Goal: Information Seeking & Learning: Learn about a topic

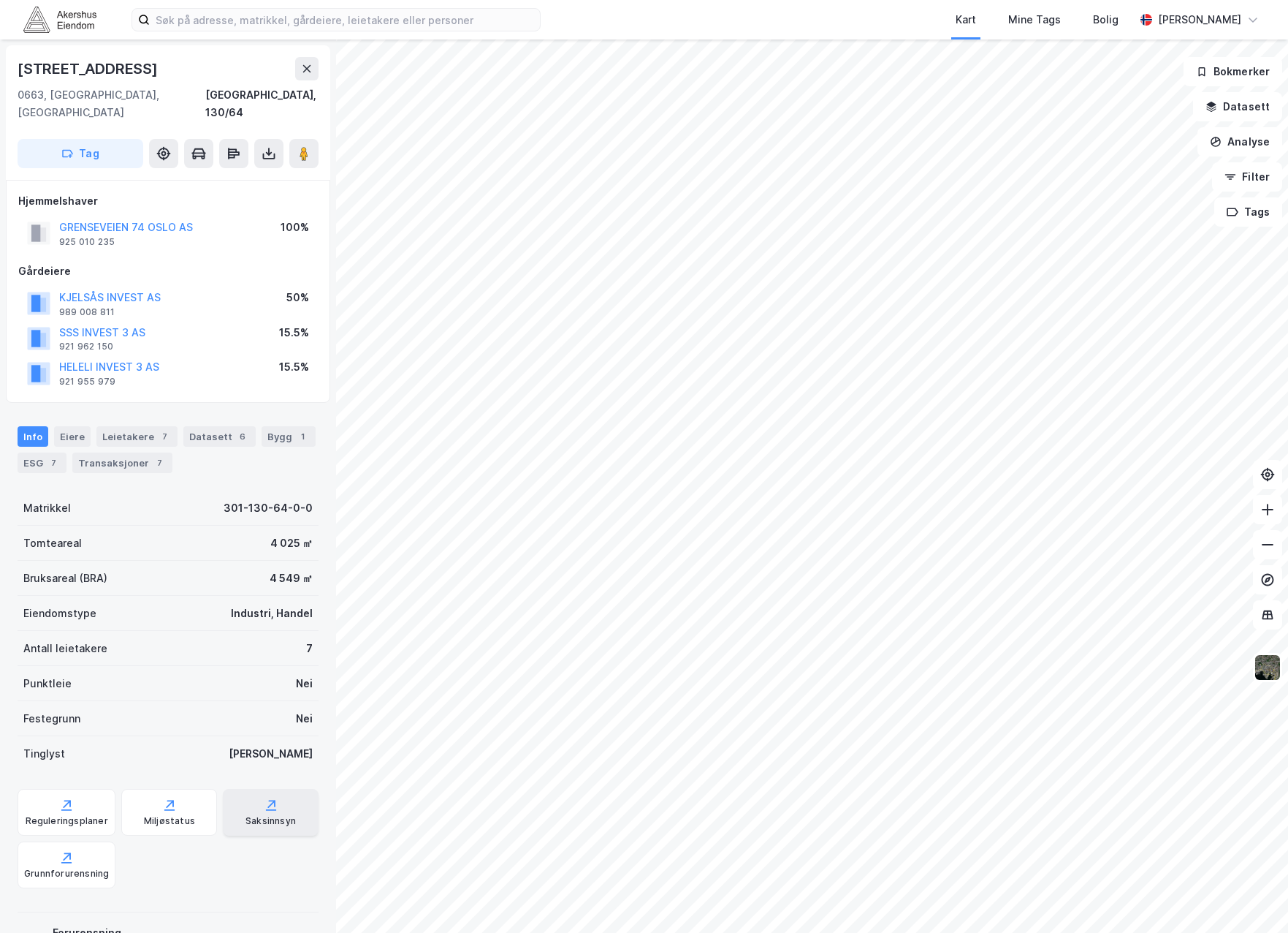
click at [269, 801] on icon at bounding box center [272, 804] width 7 height 7
click at [1246, 153] on button "Analyse" at bounding box center [1240, 142] width 85 height 29
click at [1257, 104] on button "Datasett" at bounding box center [1238, 107] width 89 height 29
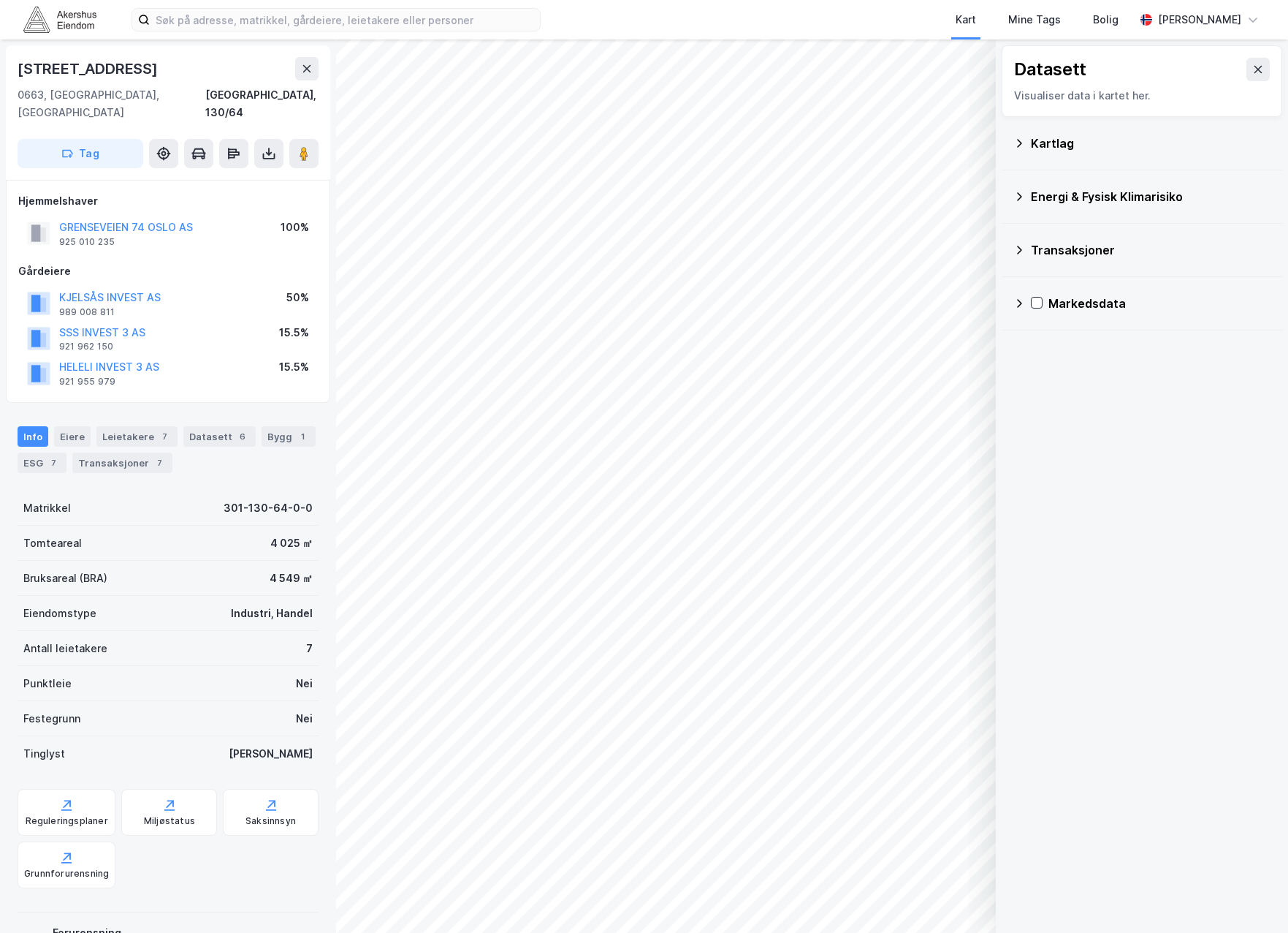
click at [1056, 147] on div "Kartlag" at bounding box center [1150, 143] width 239 height 18
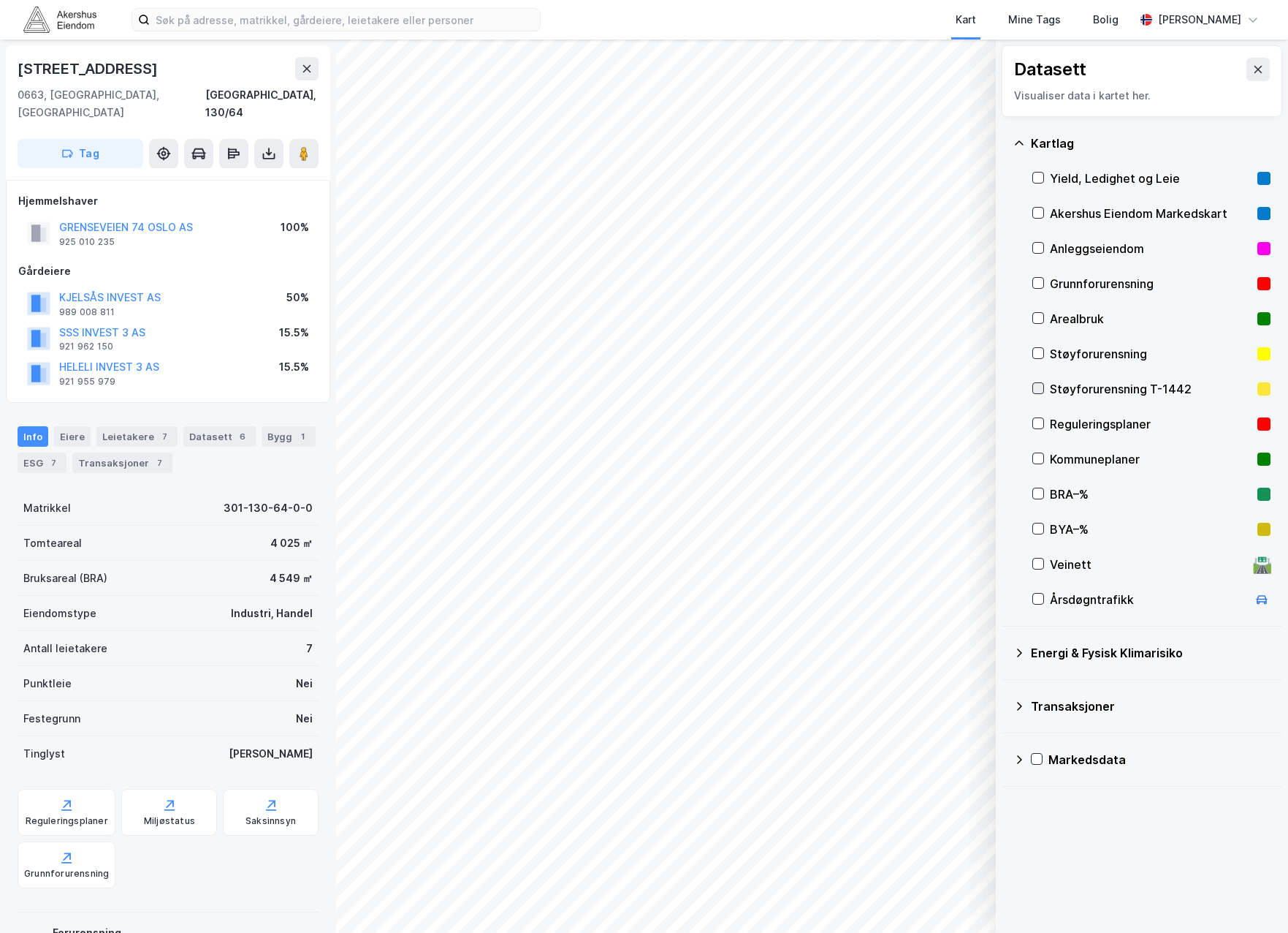
click at [1035, 388] on icon at bounding box center [1038, 388] width 10 height 10
click at [1054, 387] on div "Støyforurensning T-1442" at bounding box center [1151, 389] width 202 height 18
click at [1055, 347] on div "Støyforurensning" at bounding box center [1151, 353] width 202 height 18
click at [927, 895] on button "Vis" at bounding box center [921, 895] width 122 height 23
click at [884, 898] on button "Lukk" at bounding box center [880, 895] width 202 height 23
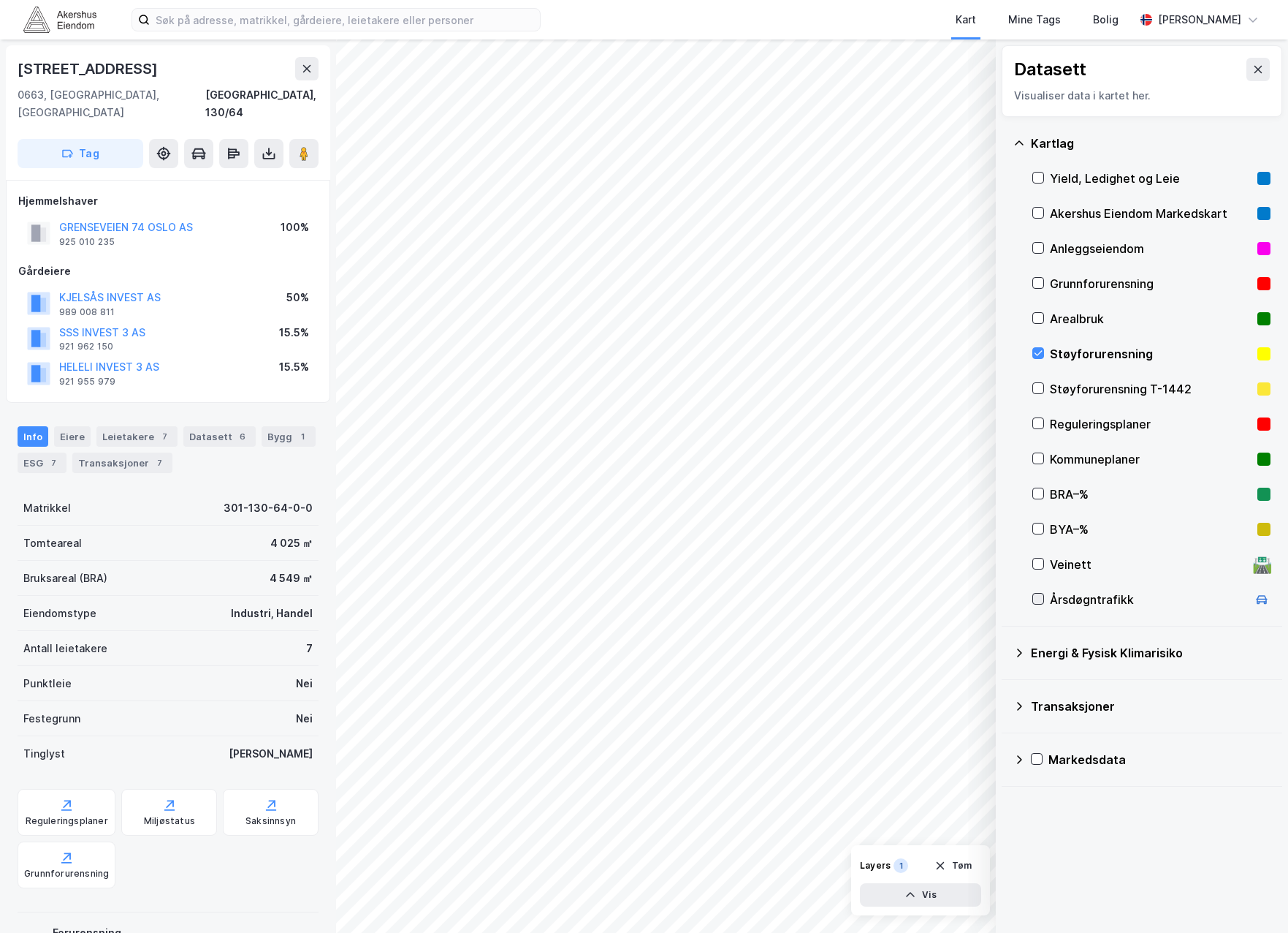
click at [1039, 600] on icon at bounding box center [1038, 598] width 10 height 10
click at [1039, 348] on icon at bounding box center [1038, 353] width 10 height 10
click at [1040, 351] on icon at bounding box center [1038, 353] width 10 height 10
click at [1034, 598] on icon at bounding box center [1038, 598] width 10 height 10
click at [1039, 599] on icon at bounding box center [1038, 598] width 10 height 10
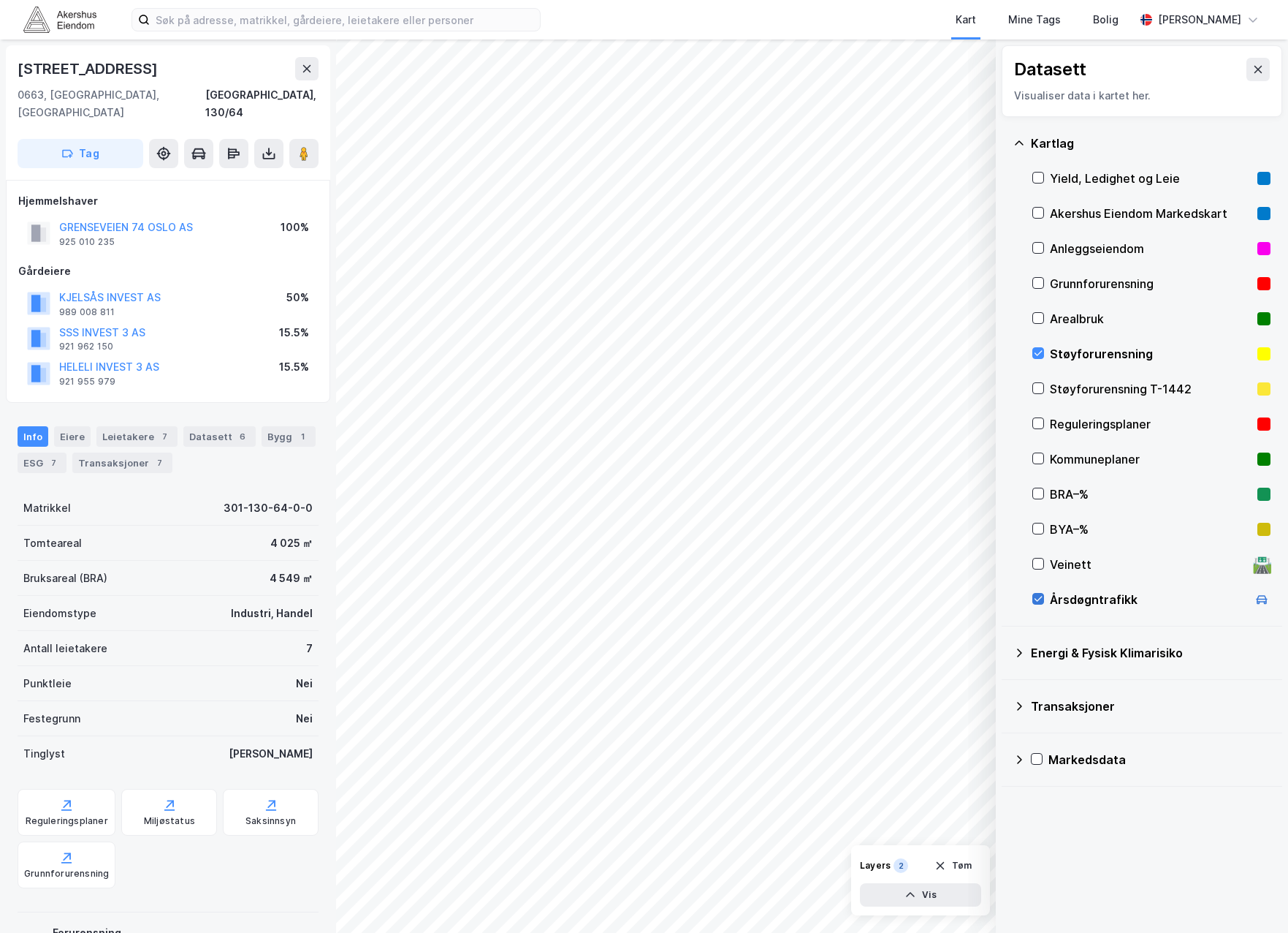
click at [1039, 599] on icon at bounding box center [1038, 598] width 10 height 10
click at [1029, 646] on div "Energi & Fysisk Klimarisiko" at bounding box center [1142, 653] width 257 height 35
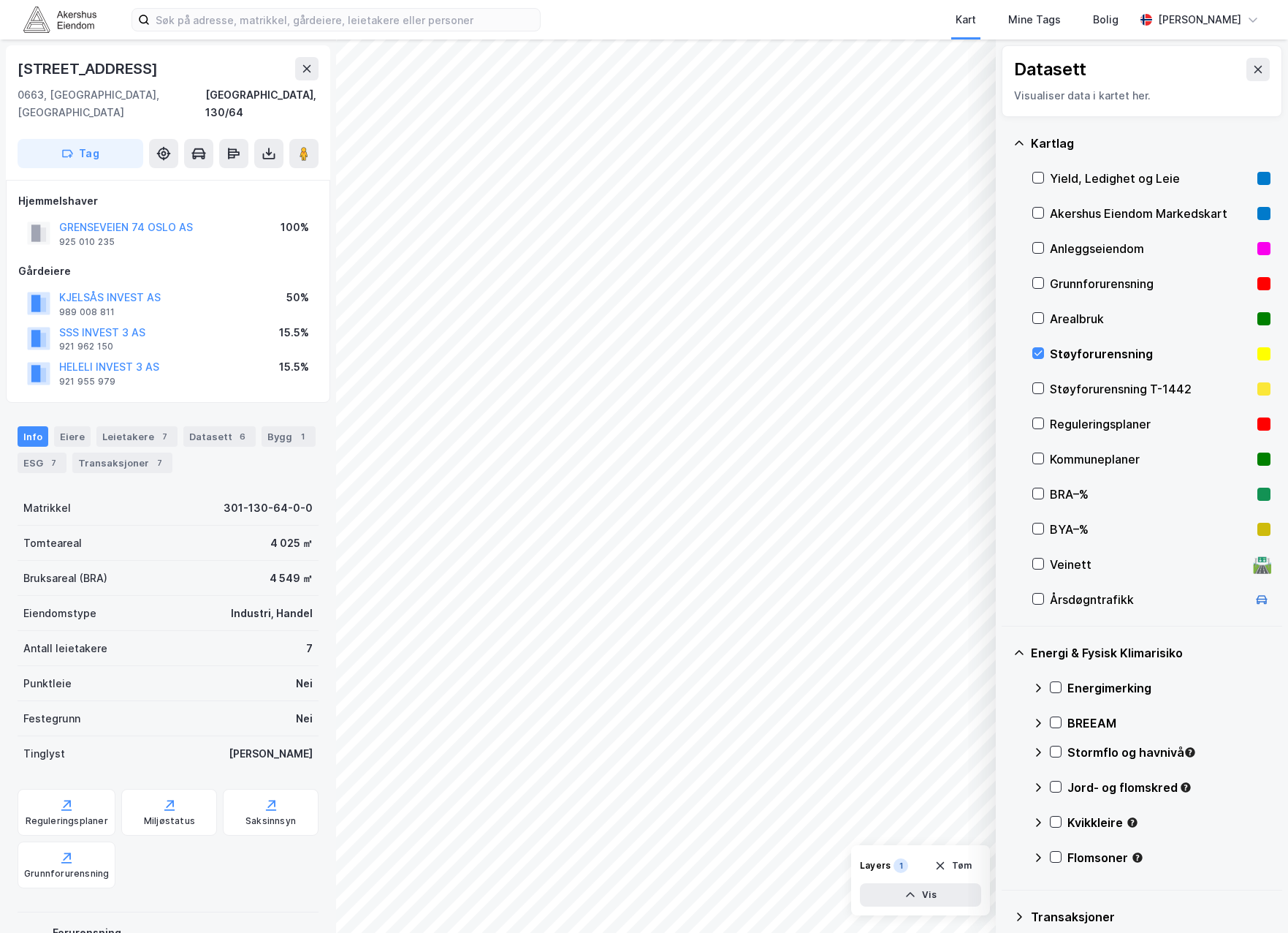
click at [1039, 346] on div "Støyforurensning" at bounding box center [1152, 354] width 239 height 35
drag, startPoint x: 1039, startPoint y: 346, endPoint x: 1039, endPoint y: 355, distance: 9.0
click at [1039, 355] on icon at bounding box center [1038, 353] width 10 height 10
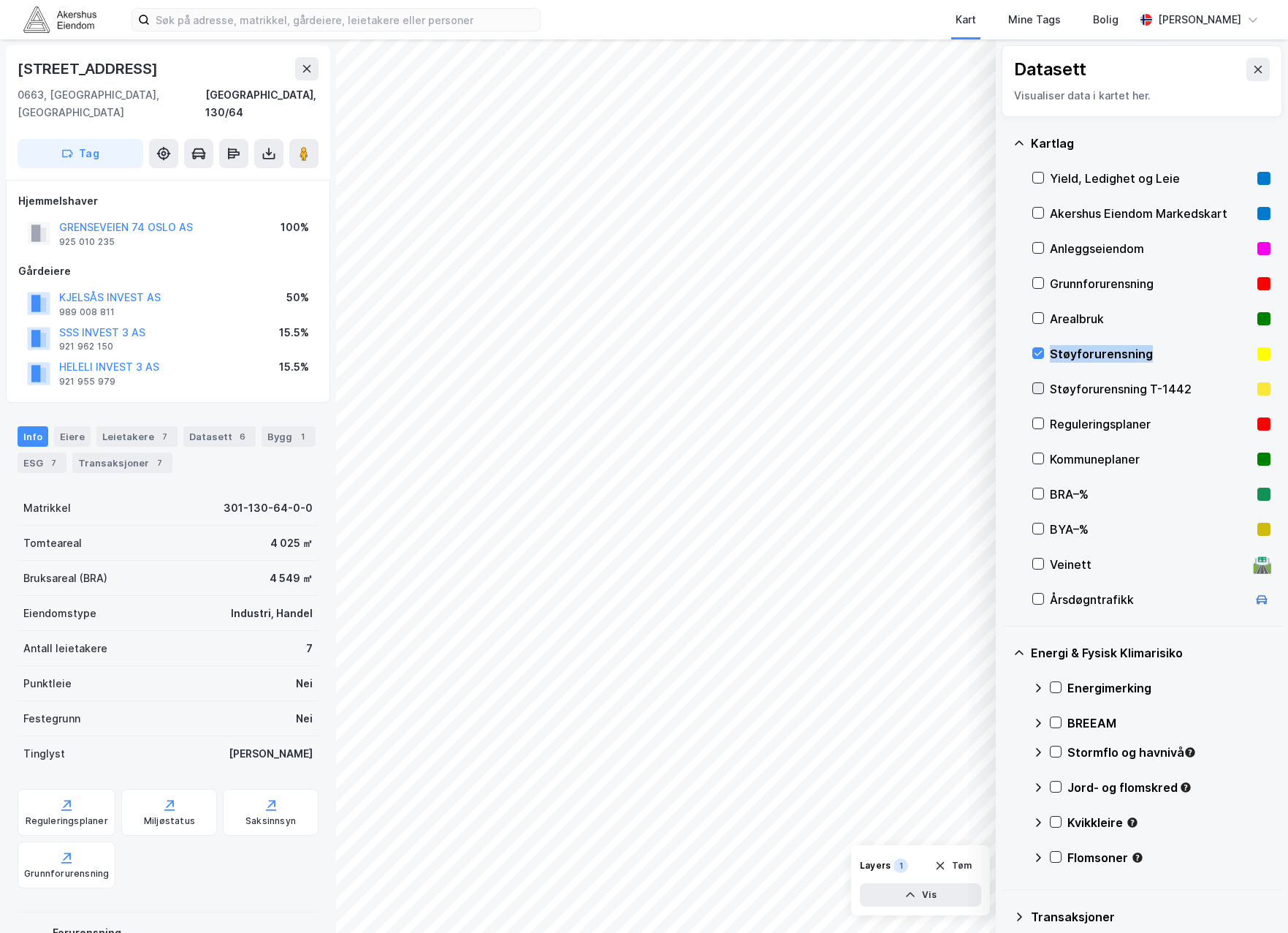
drag, startPoint x: 1039, startPoint y: 355, endPoint x: 1042, endPoint y: 393, distance: 38.1
click at [1042, 393] on icon at bounding box center [1038, 388] width 10 height 10
click at [1042, 389] on icon at bounding box center [1038, 388] width 10 height 10
click at [1039, 356] on icon at bounding box center [1038, 353] width 10 height 10
click at [1042, 386] on icon at bounding box center [1039, 388] width 8 height 5
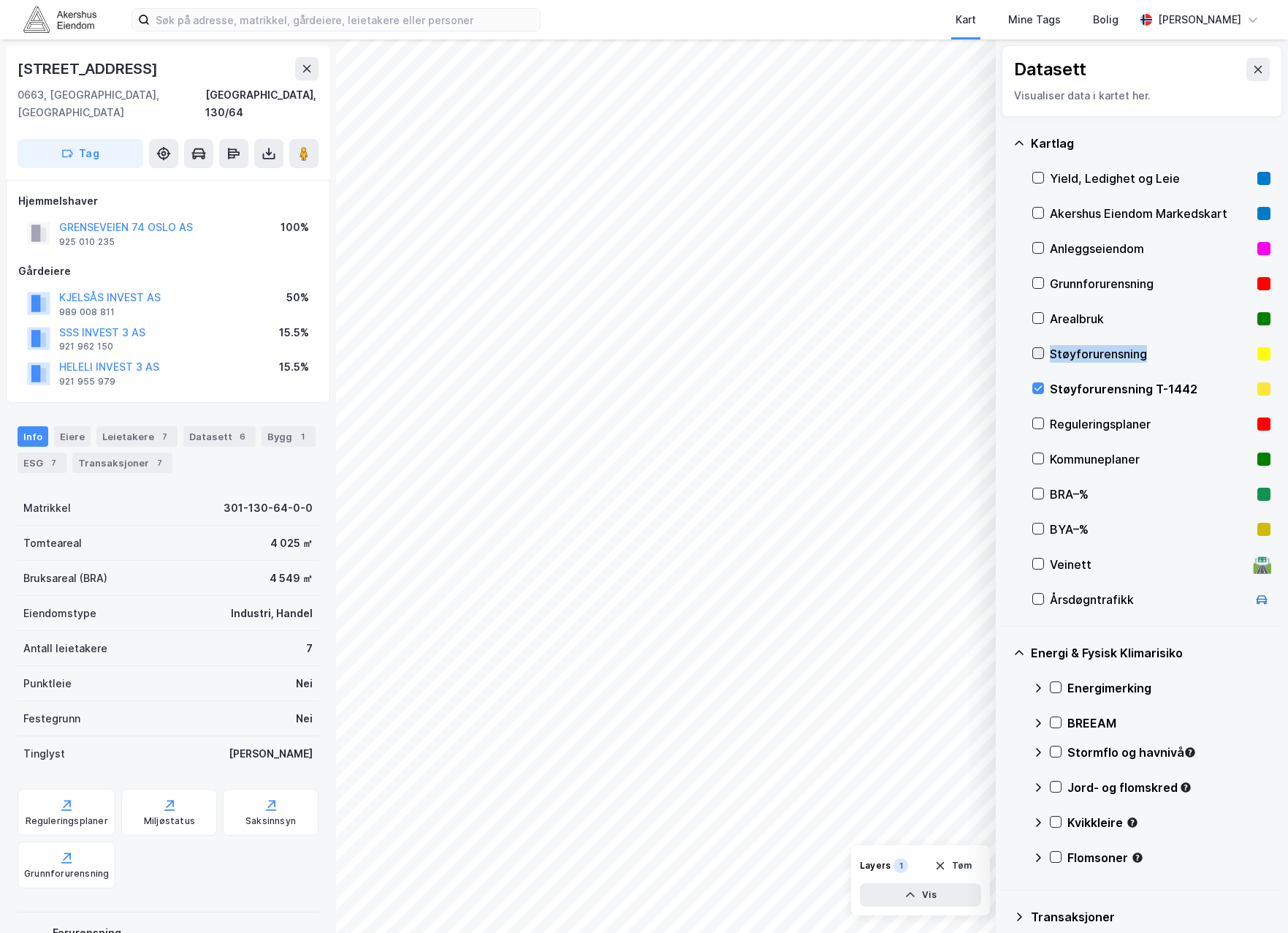
click at [1040, 353] on icon at bounding box center [1039, 353] width 8 height 5
click at [1118, 353] on div "Støyforurensning" at bounding box center [1151, 353] width 202 height 18
click at [1106, 599] on div "Årsdøgntrafikk" at bounding box center [1149, 599] width 197 height 18
click at [312, 72] on icon at bounding box center [306, 69] width 12 height 12
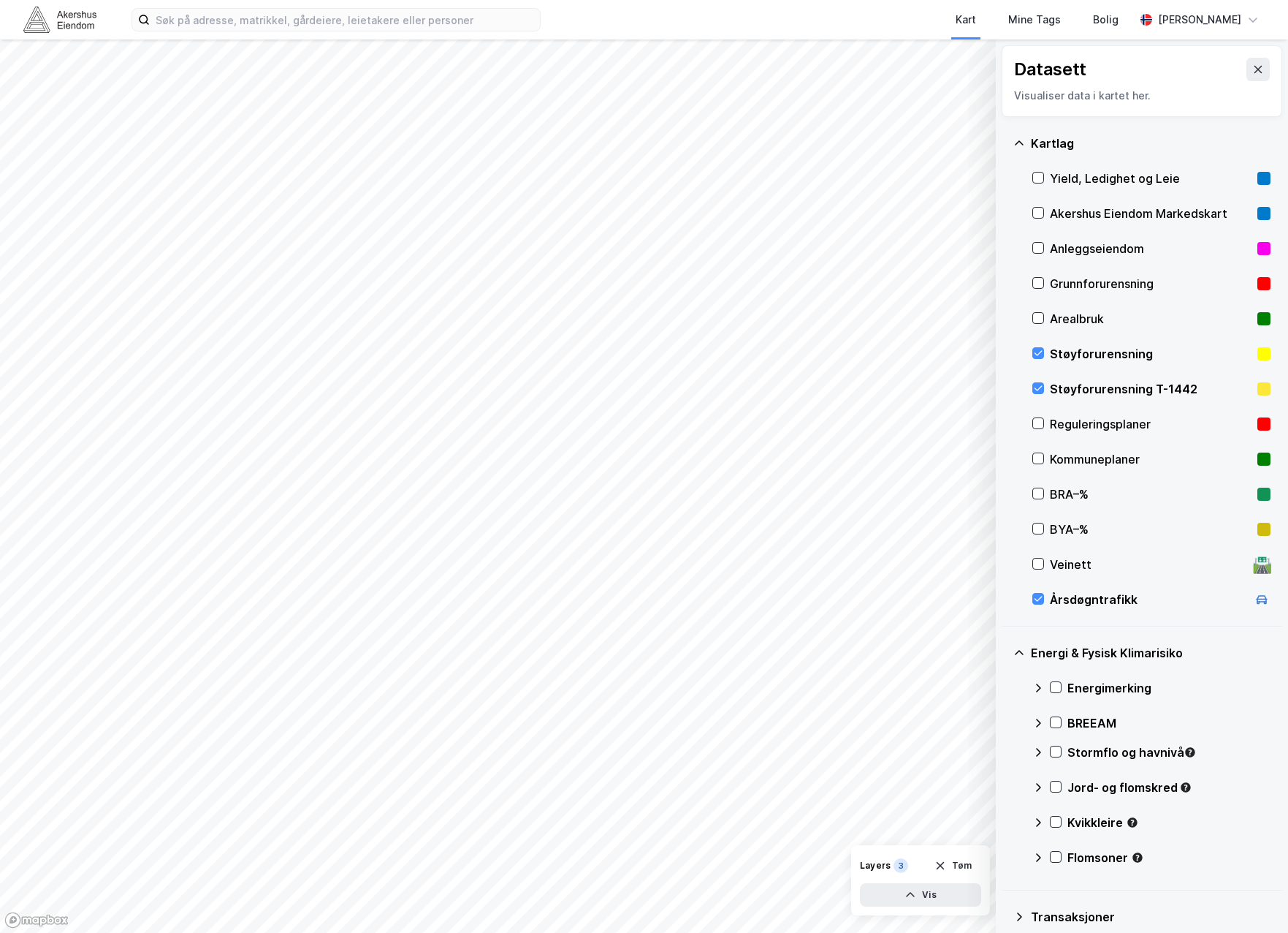
click at [1166, 396] on div "Støyforurensning T-1442" at bounding box center [1151, 389] width 202 height 18
click at [1166, 392] on div "Støyforurensning T-1442" at bounding box center [1151, 389] width 202 height 18
click at [1153, 350] on div "Støyforurensning" at bounding box center [1151, 353] width 202 height 18
click at [1125, 357] on div "Støyforurensning" at bounding box center [1151, 353] width 202 height 18
click at [1123, 388] on div "Støyforurensning T-1442" at bounding box center [1151, 389] width 202 height 18
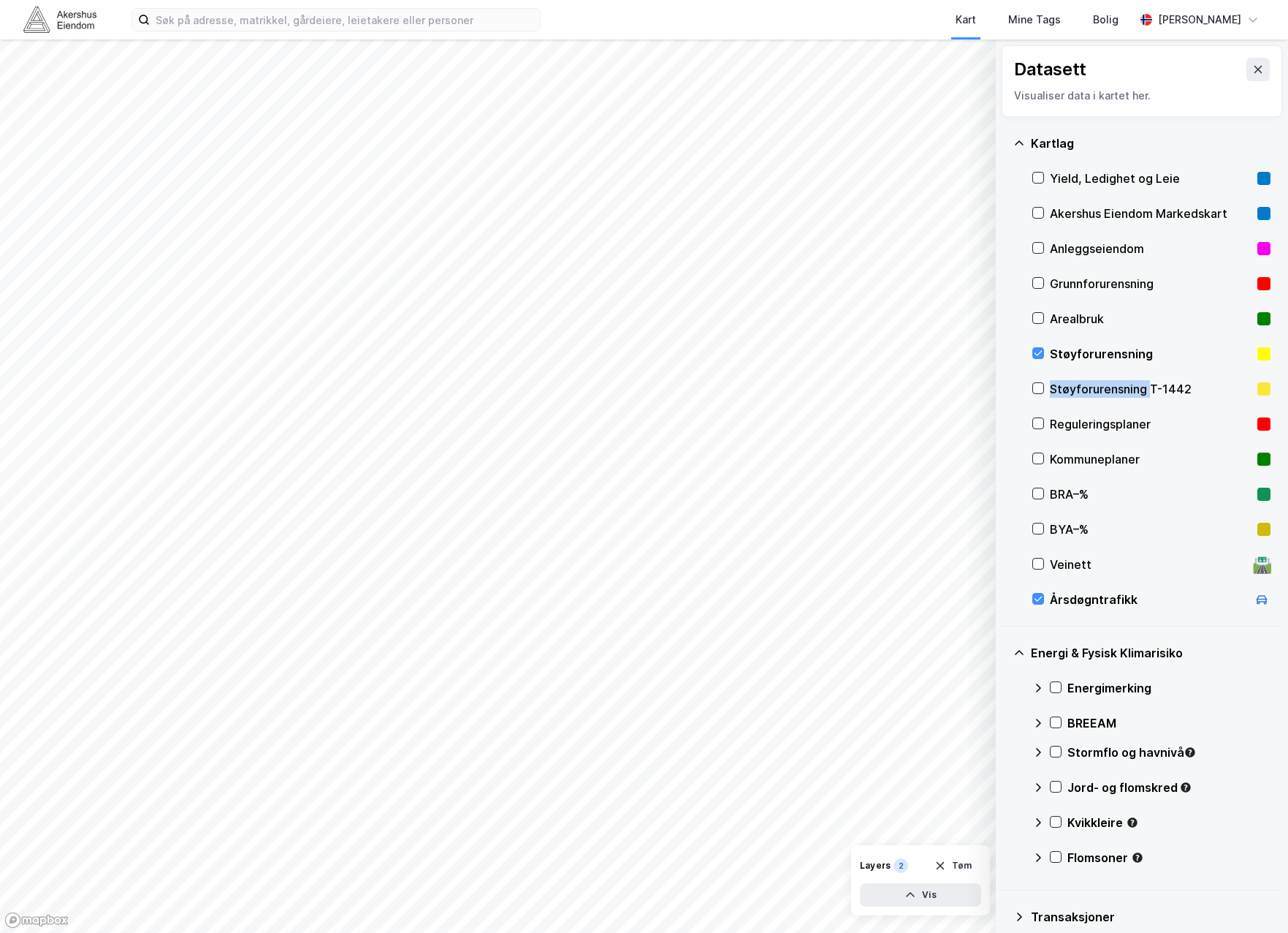
click at [1123, 388] on div "Støyforurensning T-1442" at bounding box center [1151, 389] width 202 height 18
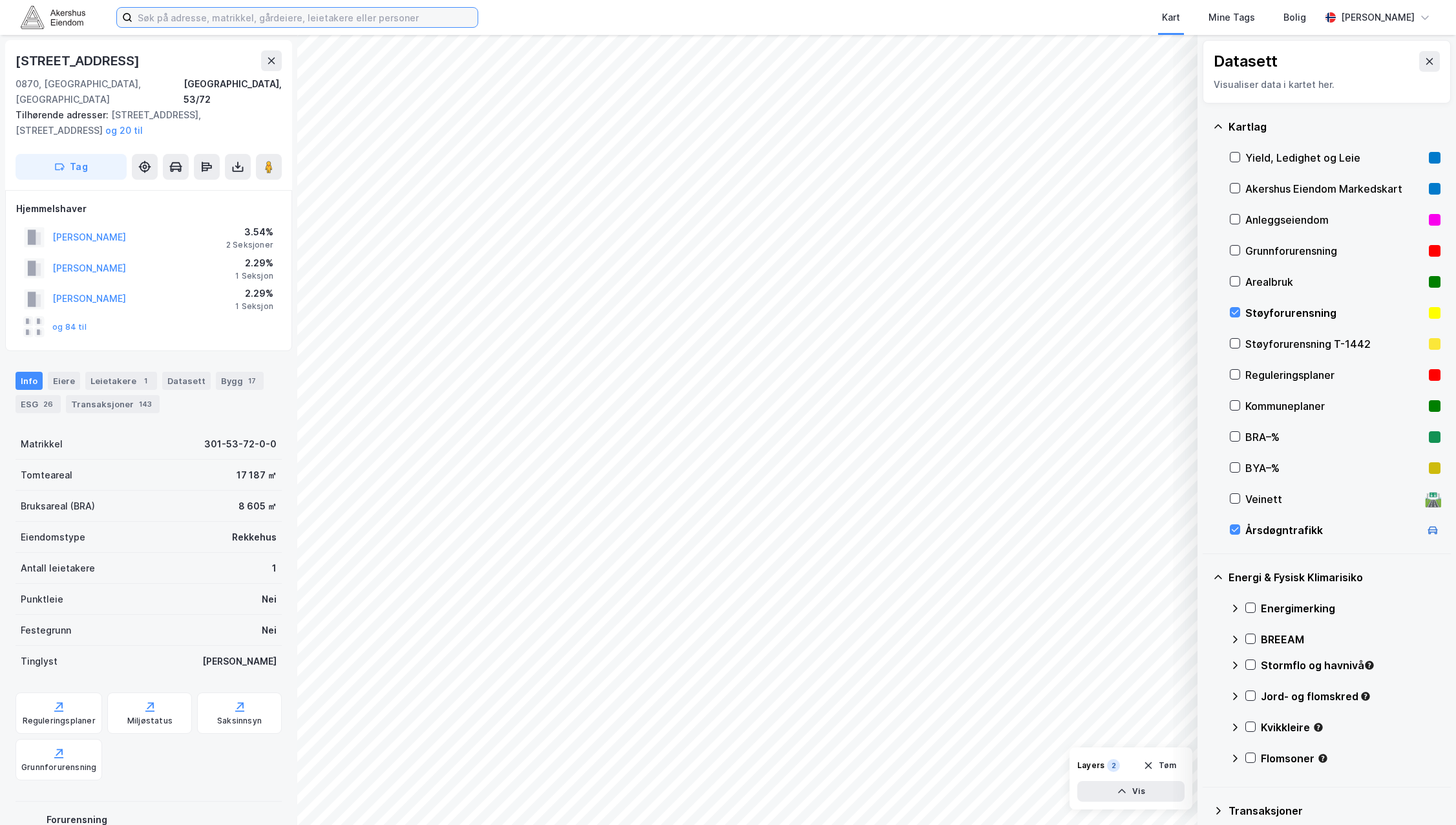
click at [178, 14] on input at bounding box center [305, 17] width 345 height 19
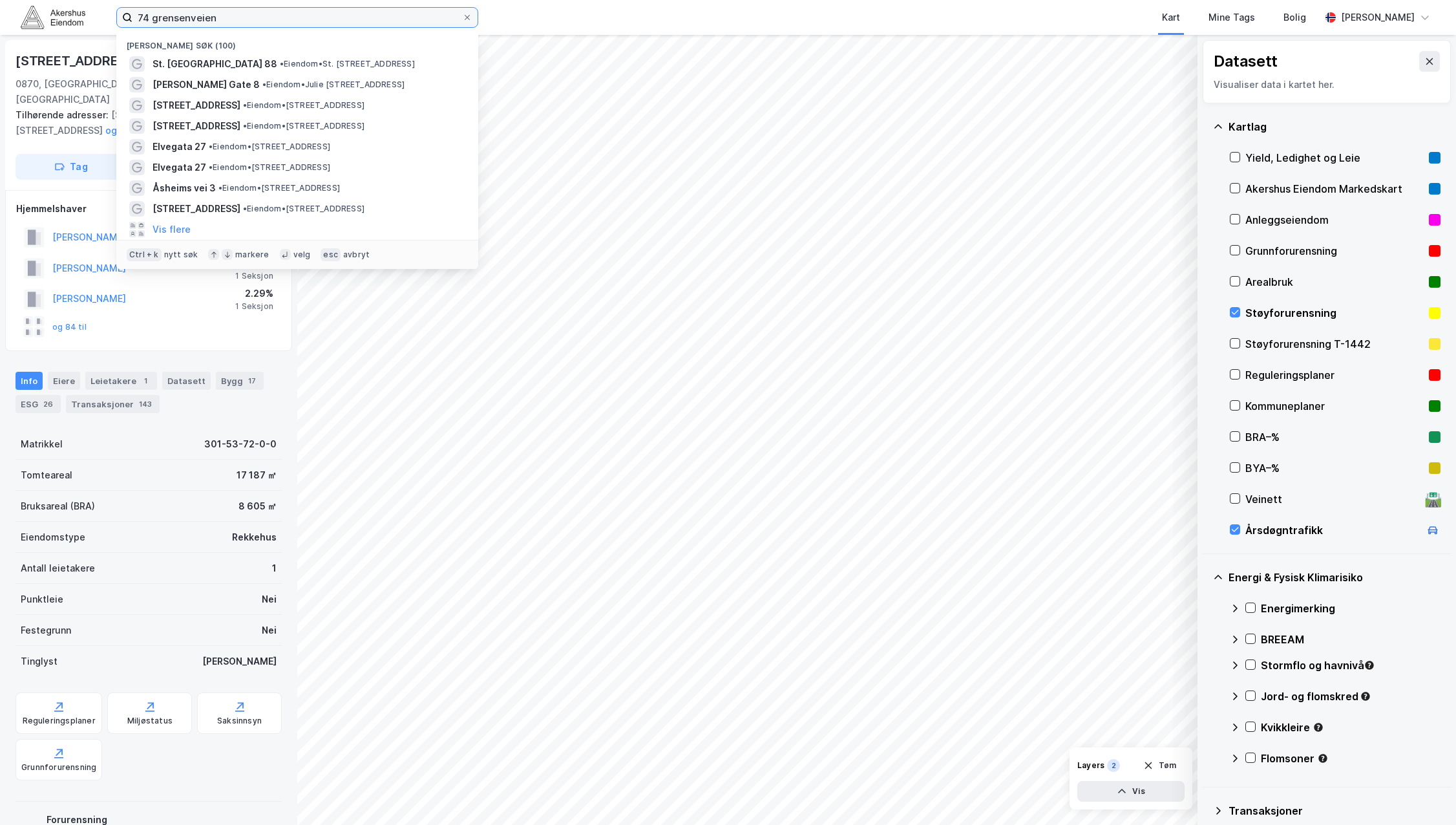
type input "74 grensenveien"
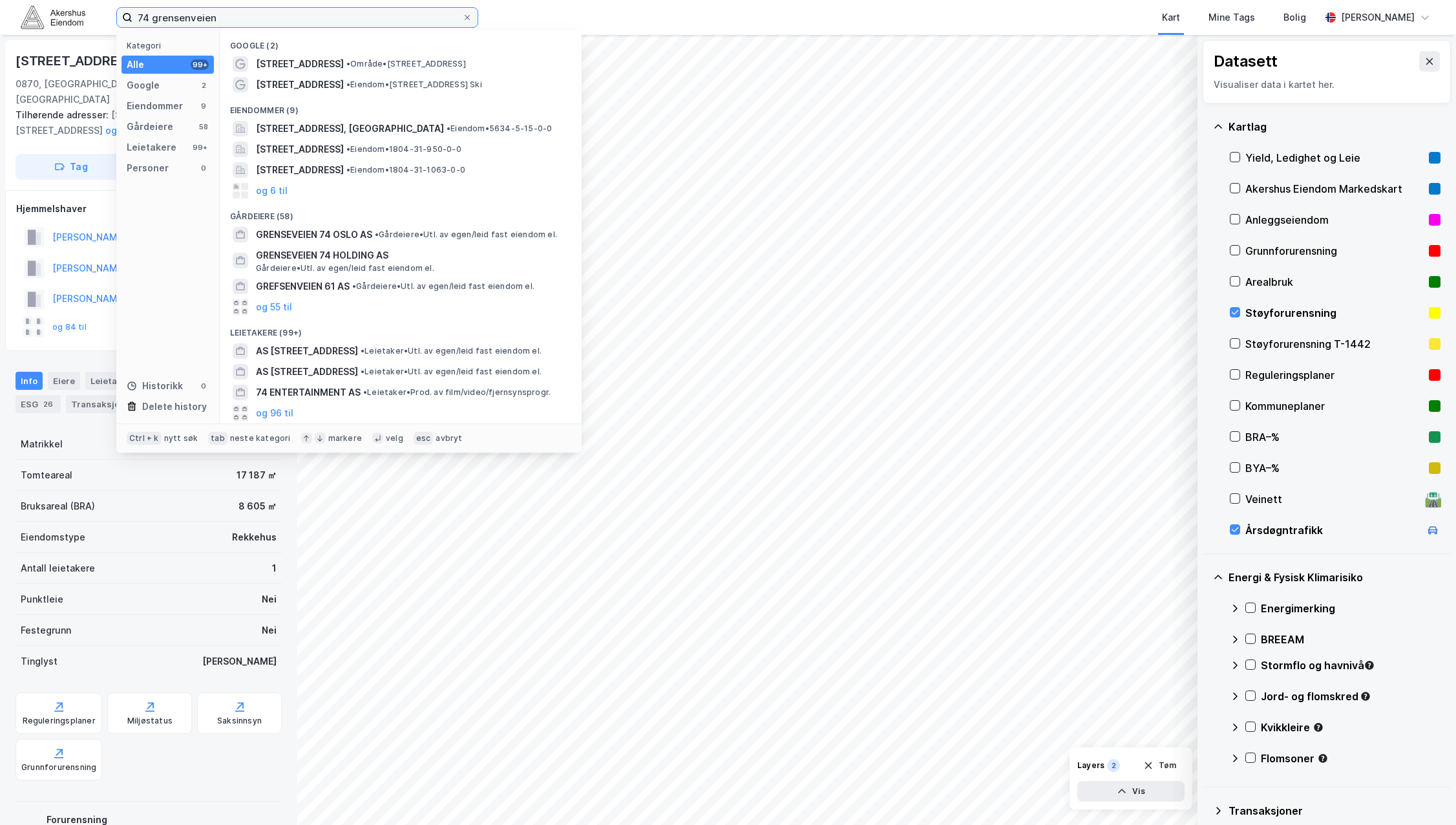
click at [186, 14] on input "74 grensenveien" at bounding box center [297, 17] width 329 height 19
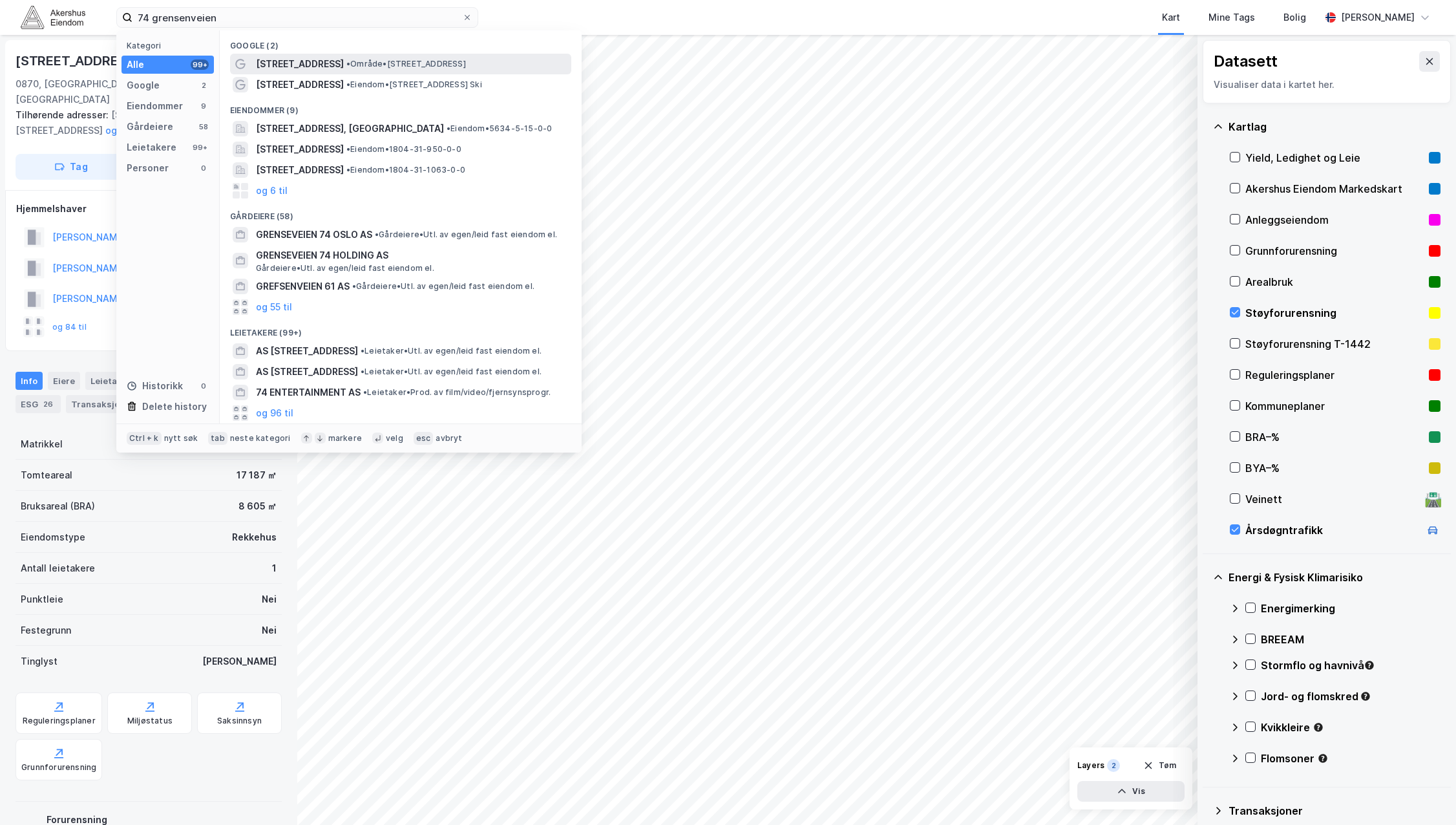
click at [299, 66] on span "[STREET_ADDRESS]" at bounding box center [299, 64] width 88 height 16
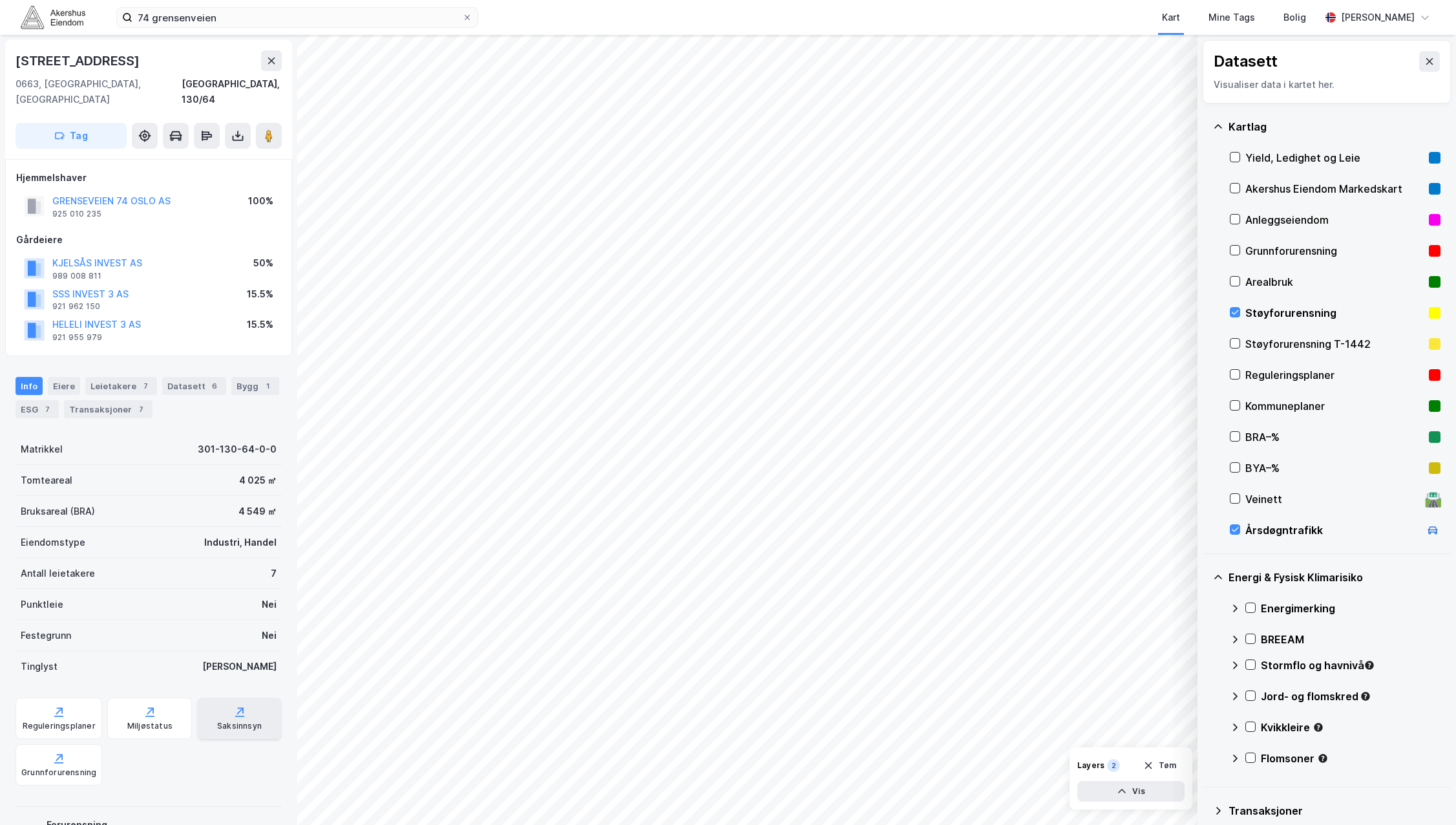
click at [231, 721] on div "Saksinnsyn" at bounding box center [239, 726] width 45 height 10
